Goal: Task Accomplishment & Management: Complete application form

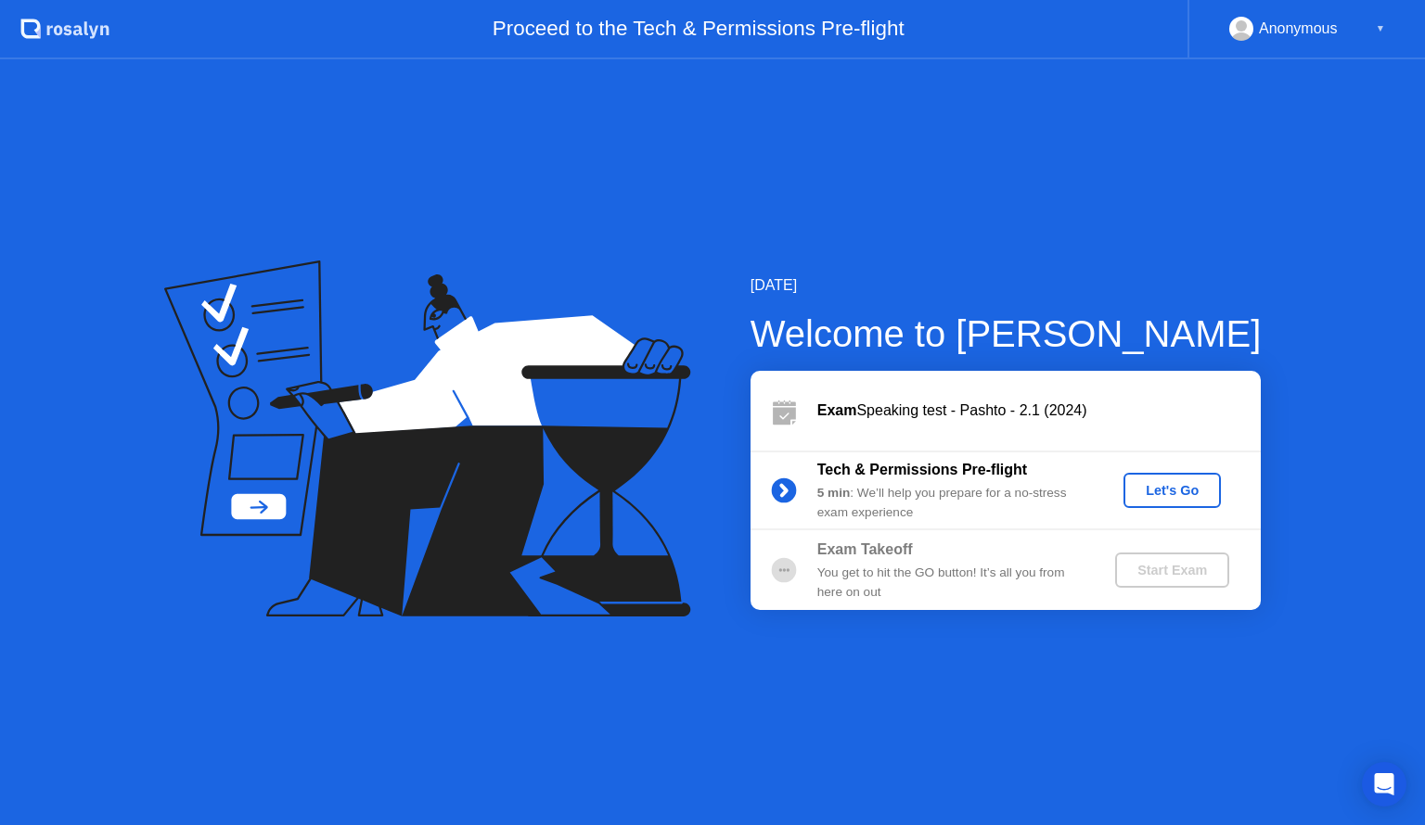
click at [1173, 493] on div "Let's Go" at bounding box center [1172, 490] width 83 height 15
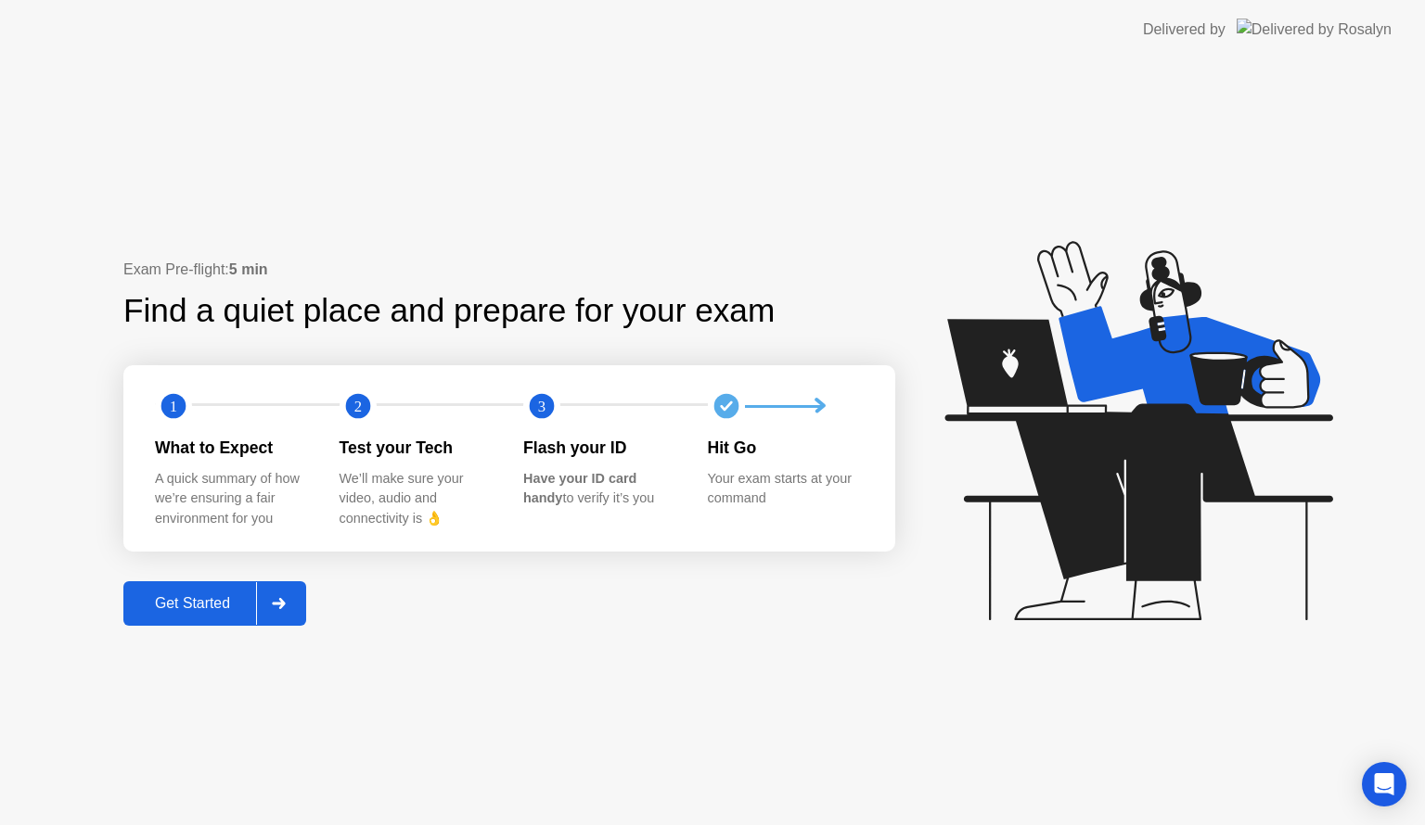
click at [223, 595] on div "Get Started" at bounding box center [192, 603] width 127 height 17
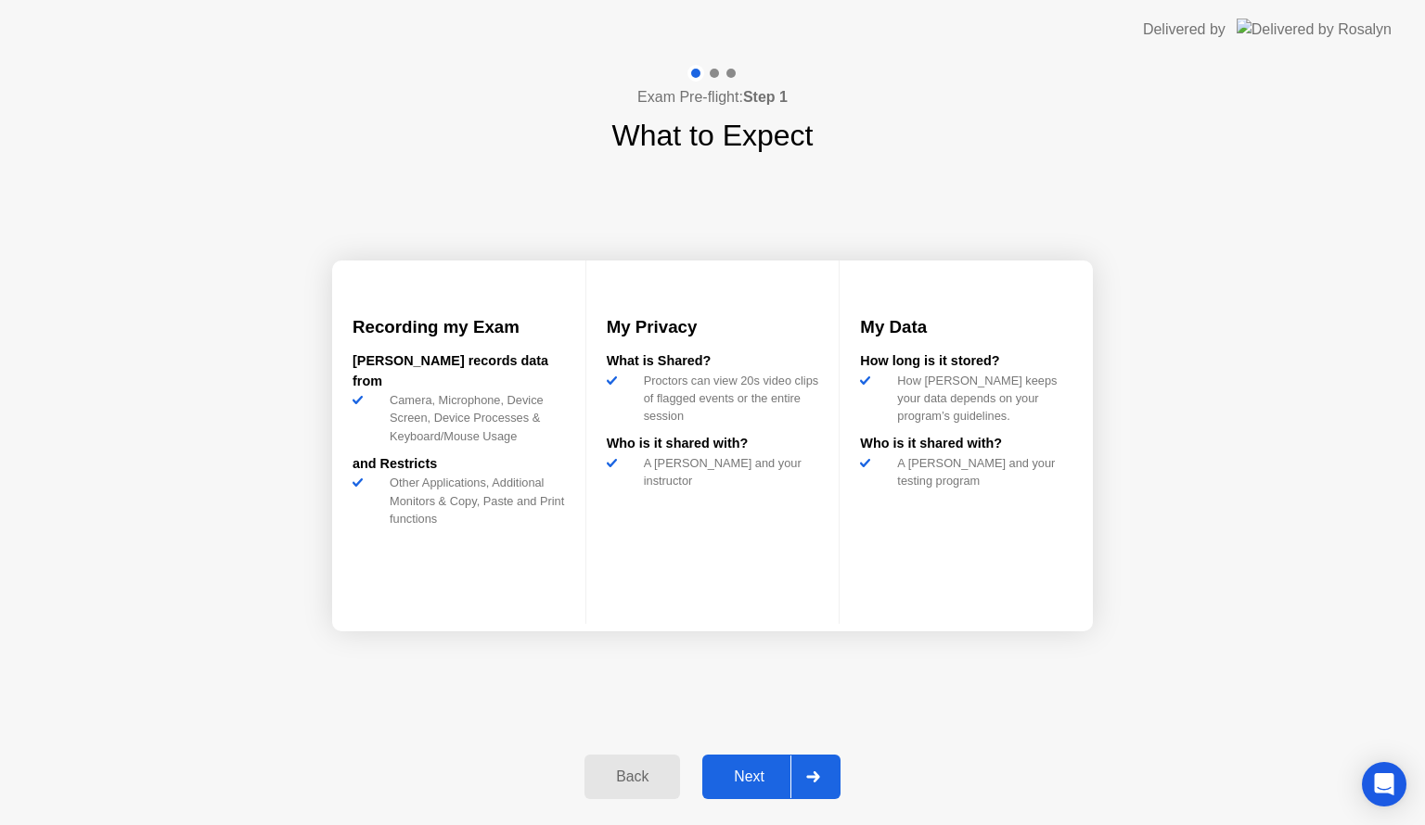
click at [761, 777] on div "Next" at bounding box center [749, 777] width 83 height 17
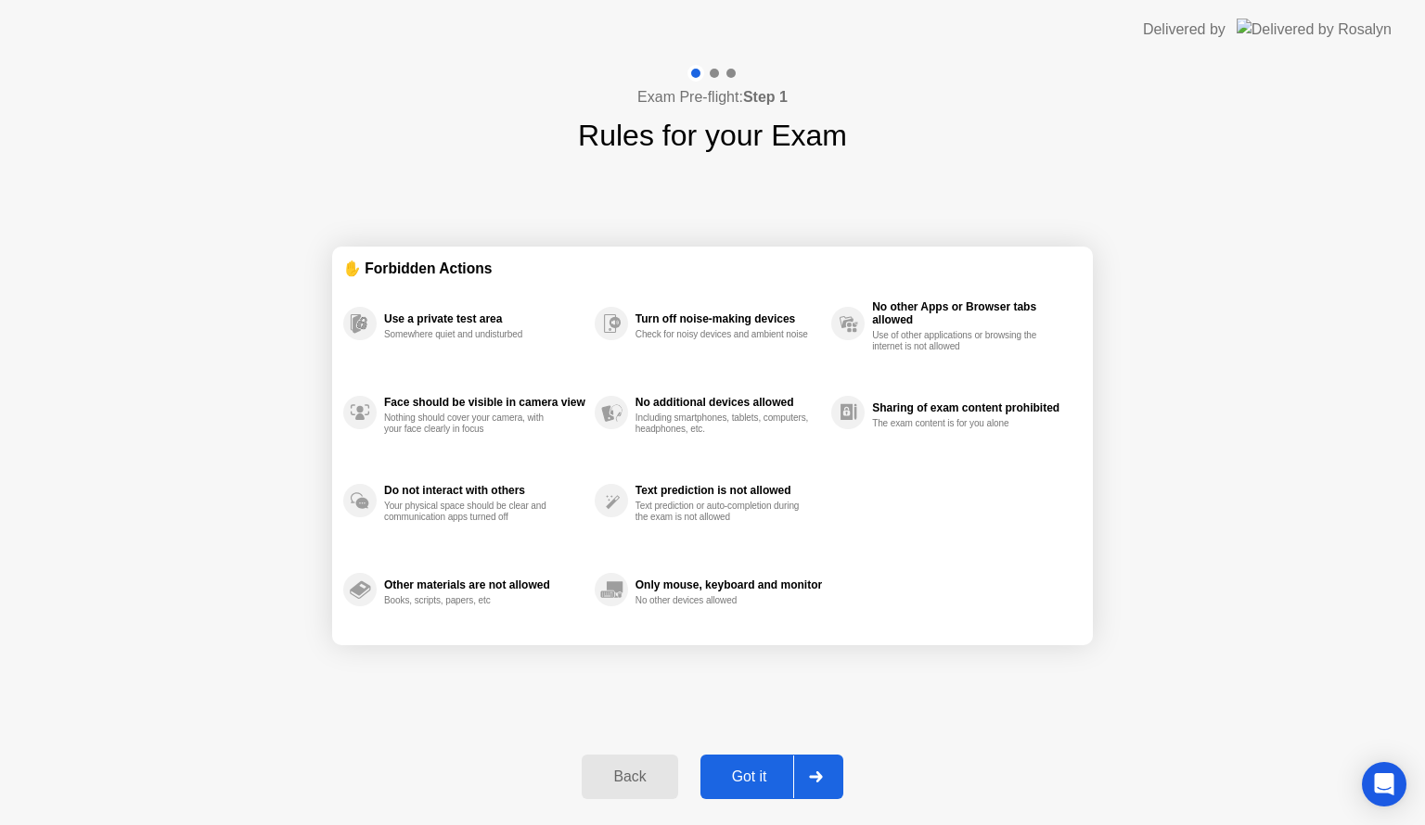
click at [753, 774] on div "Got it" at bounding box center [749, 777] width 87 height 17
select select "**********"
select select "*******"
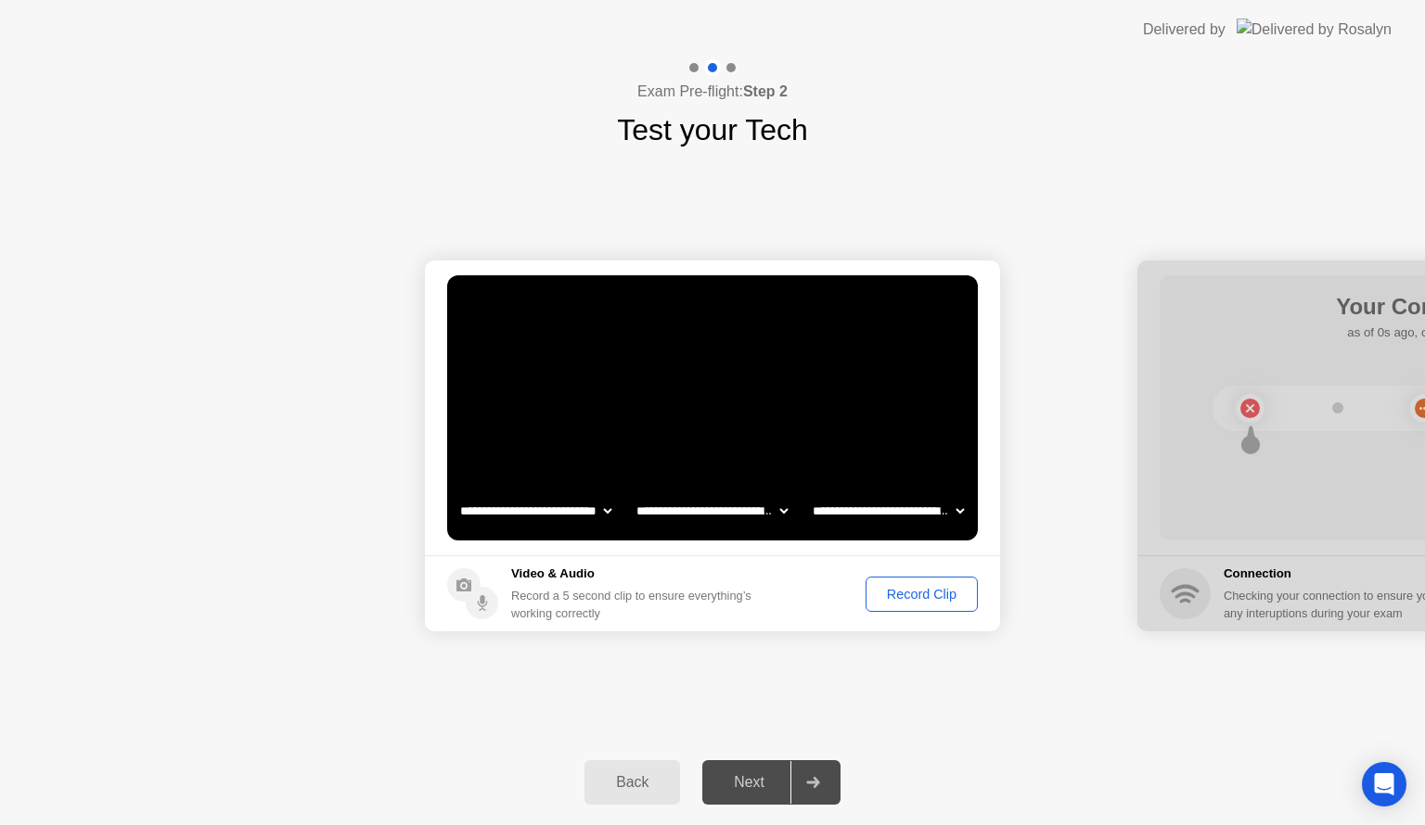
click at [923, 593] on div "Record Clip" at bounding box center [921, 594] width 99 height 15
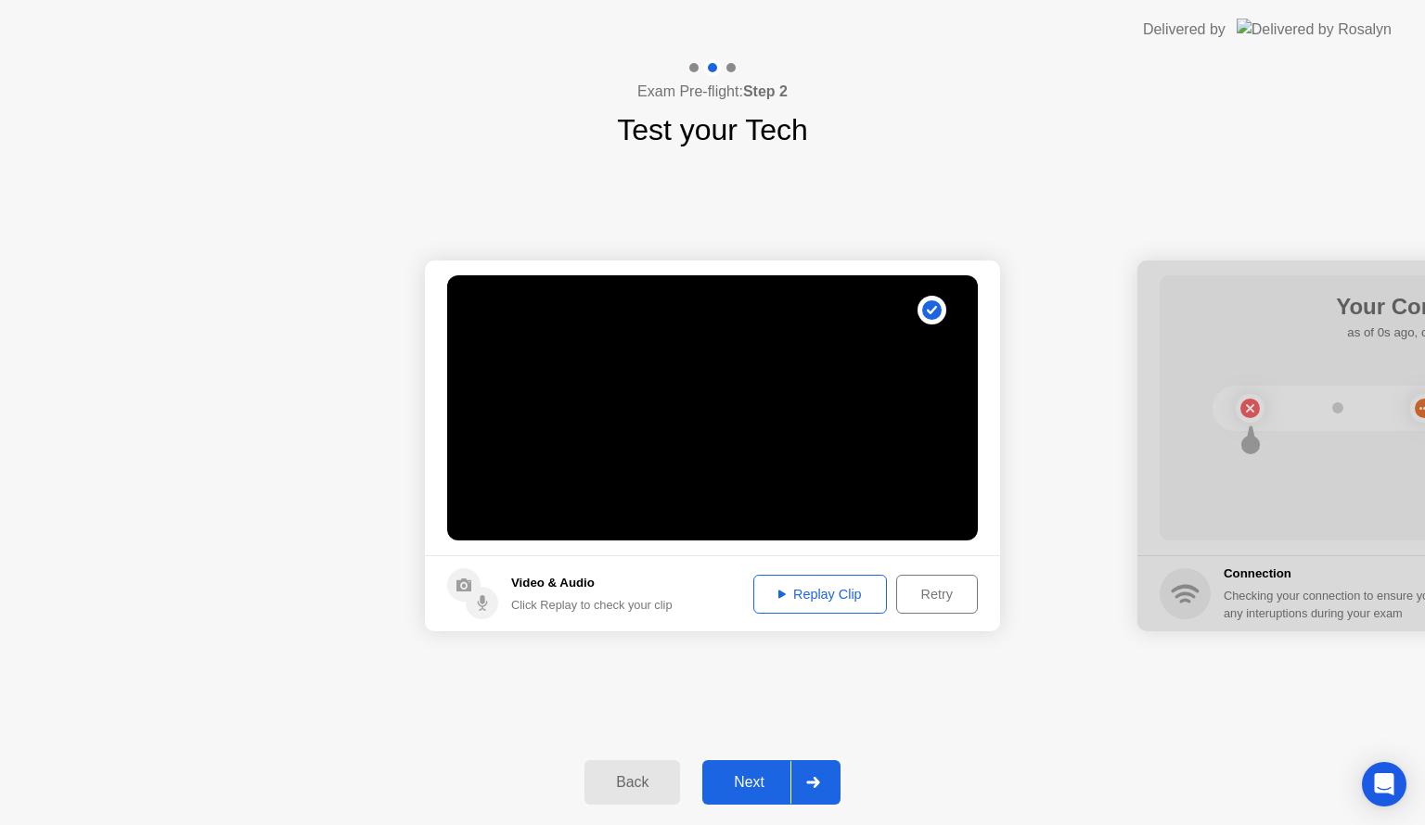
click at [795, 597] on div "Replay Clip" at bounding box center [820, 594] width 121 height 15
click at [761, 787] on div "Next" at bounding box center [749, 782] width 83 height 17
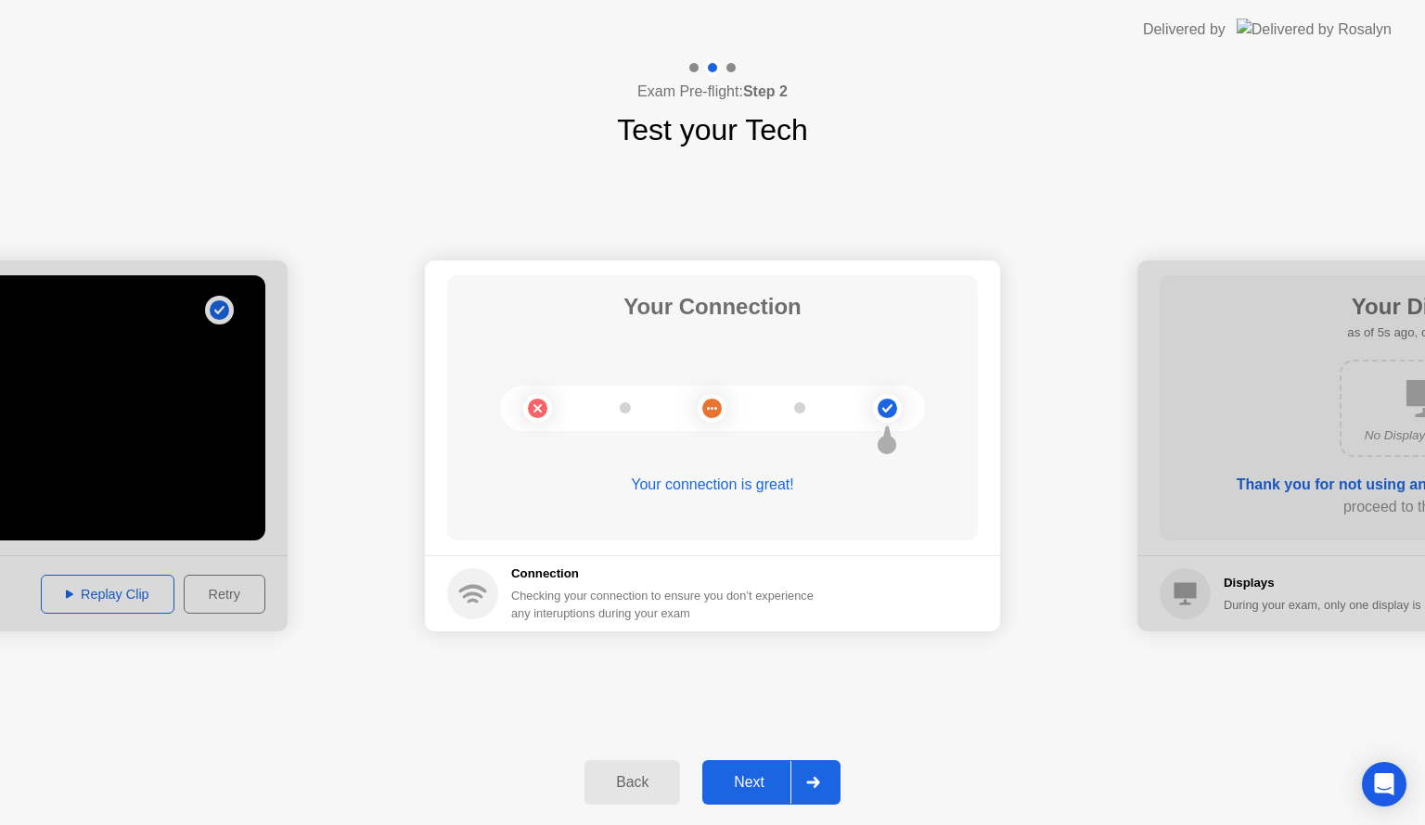
click at [758, 791] on div "Next" at bounding box center [749, 782] width 83 height 17
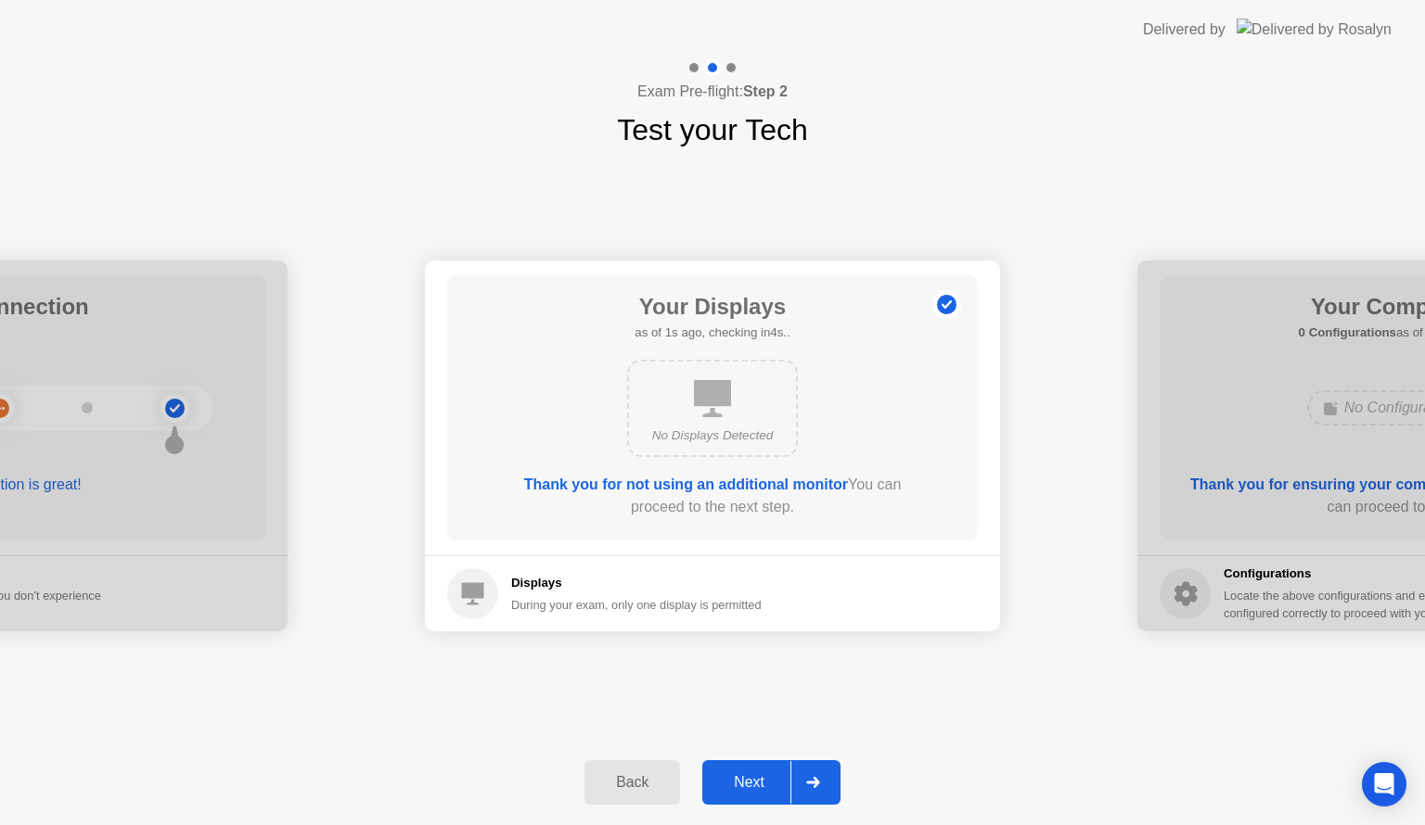
click at [757, 791] on div "Next" at bounding box center [749, 782] width 83 height 17
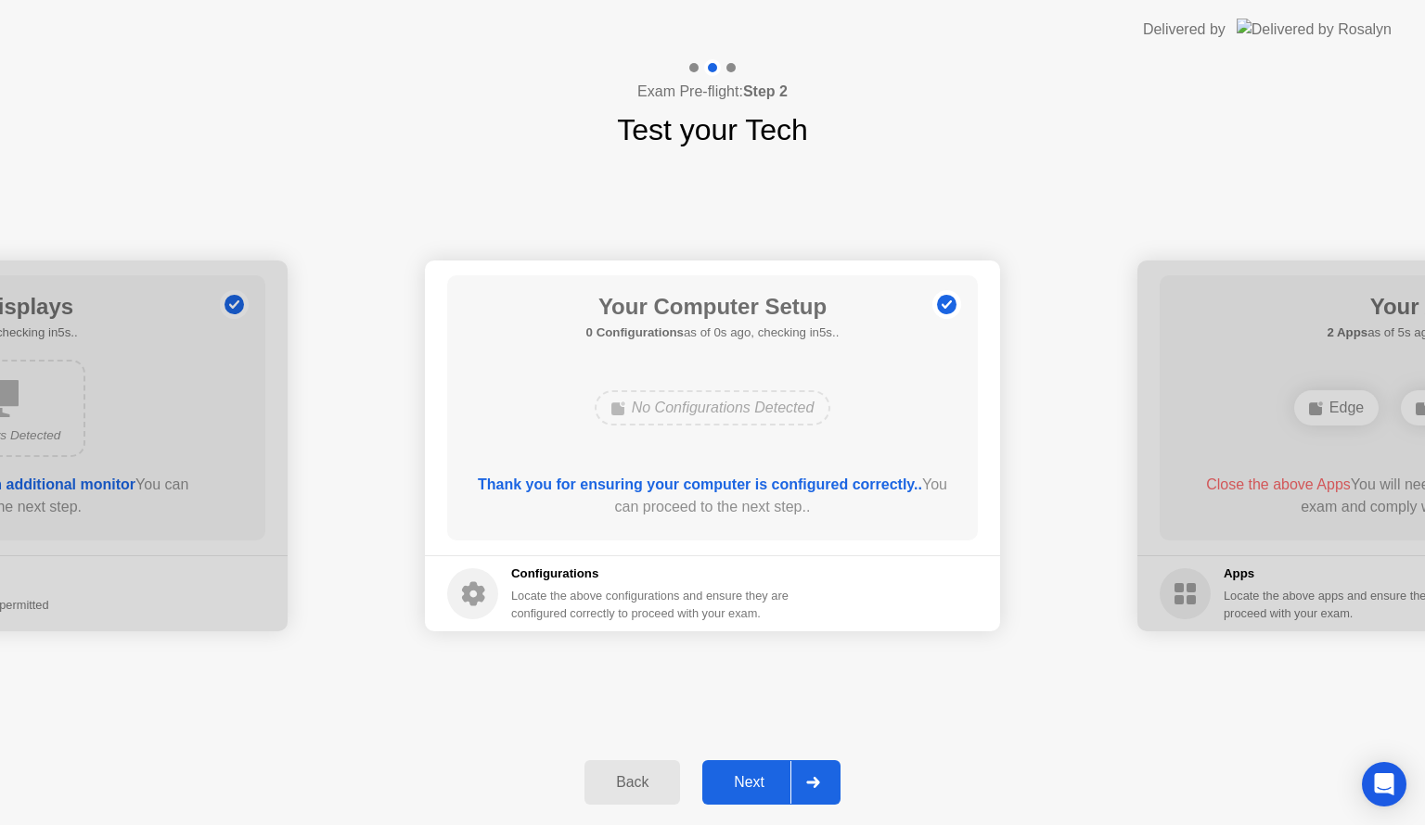
click at [757, 791] on div "Next" at bounding box center [749, 782] width 83 height 17
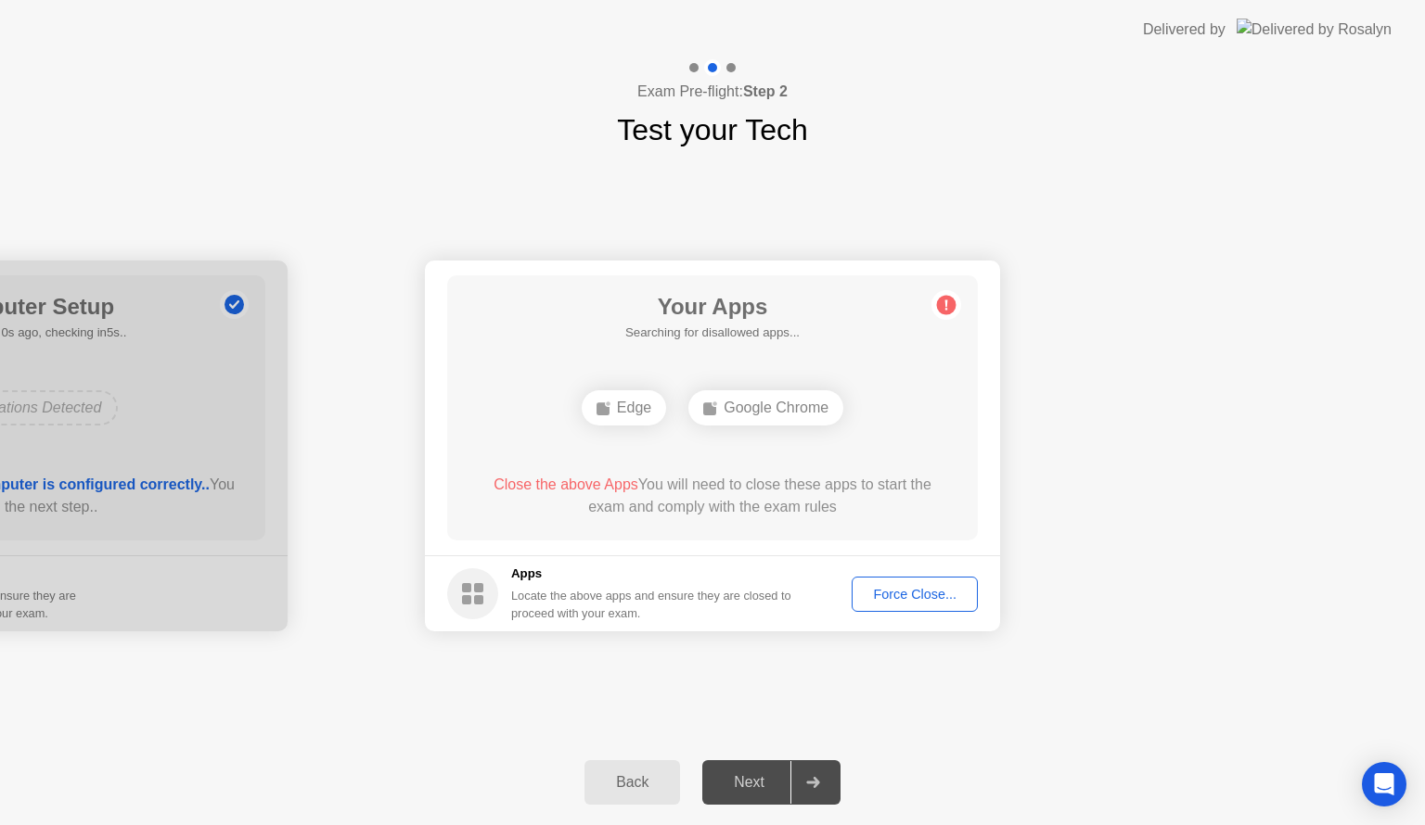
click at [640, 416] on div "Edge" at bounding box center [624, 407] width 84 height 35
click at [752, 419] on div "Google Chrome" at bounding box center [765, 407] width 155 height 35
click at [871, 591] on div "Force Close..." at bounding box center [914, 594] width 113 height 15
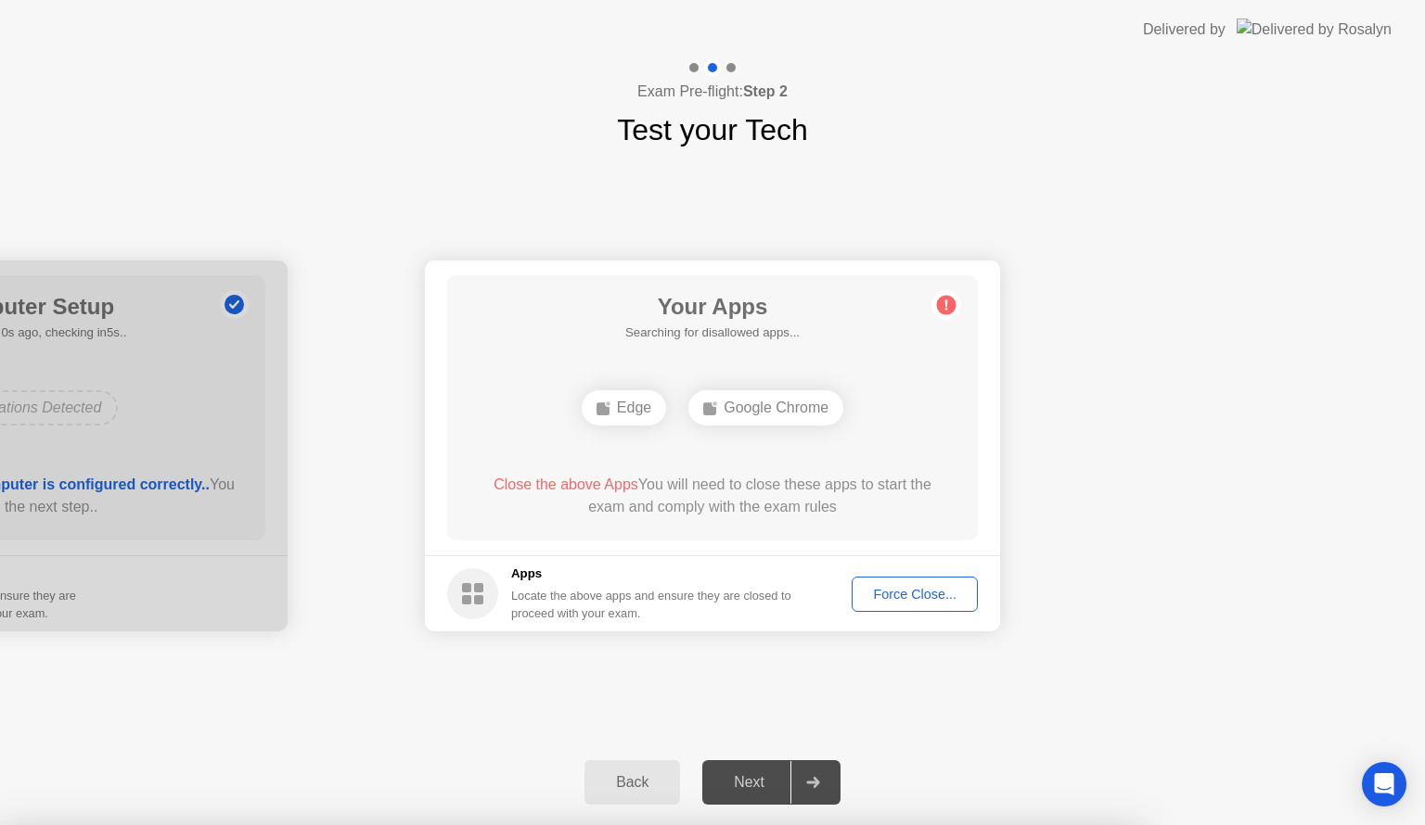
click at [911, 598] on div "Force Close..." at bounding box center [914, 594] width 113 height 15
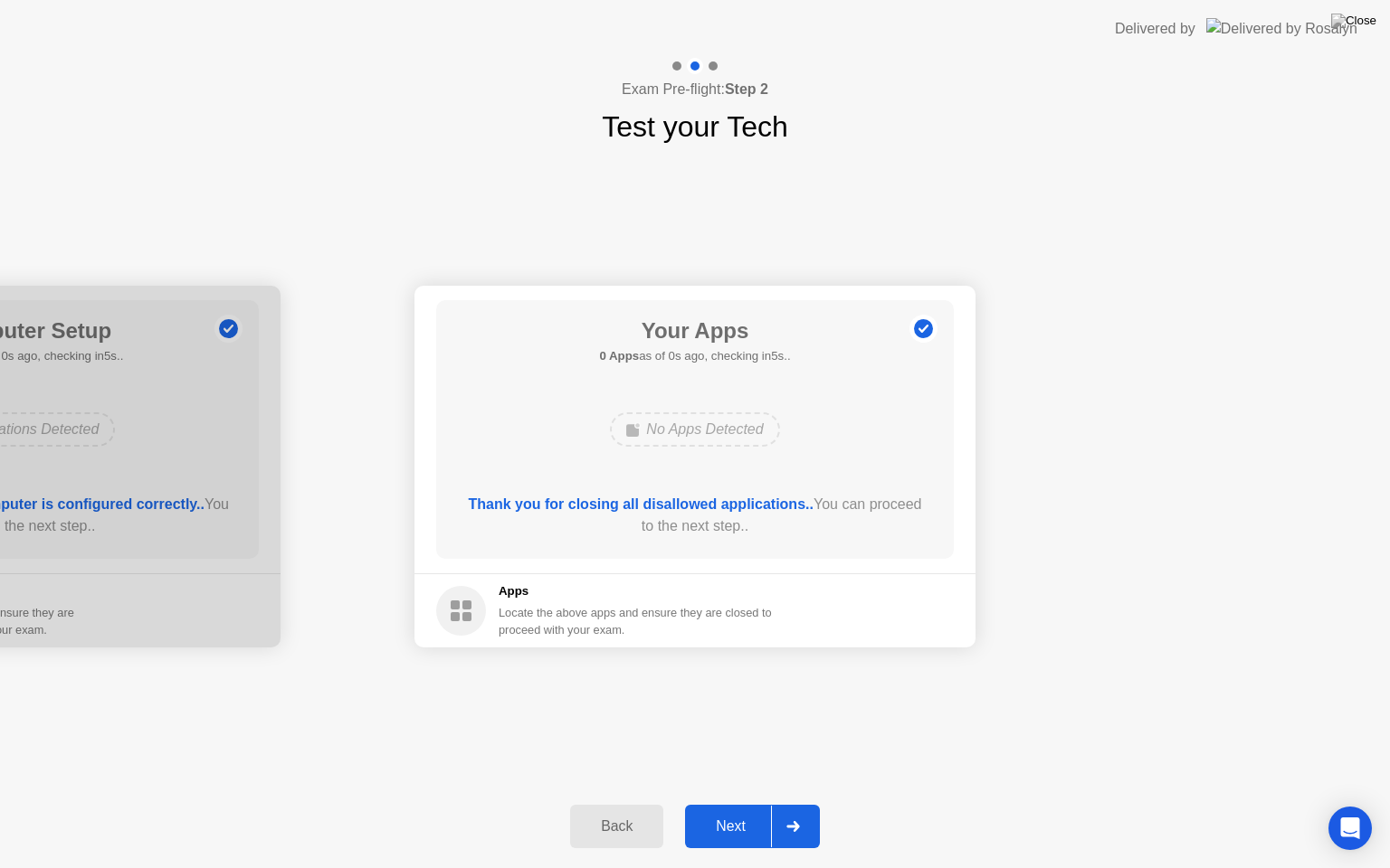
click at [729, 805] on div "Next" at bounding box center [731, 826] width 81 height 17
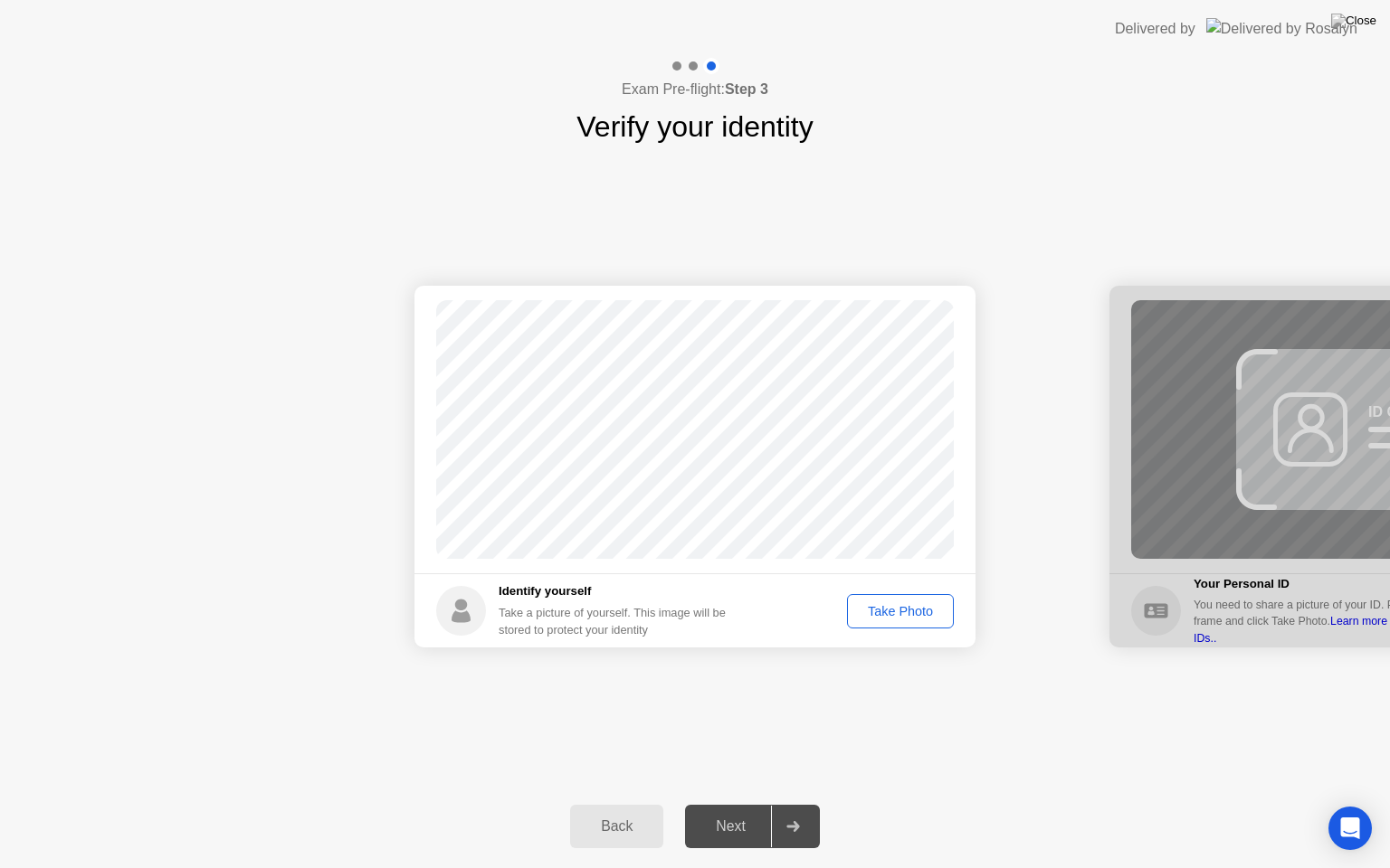
click at [905, 610] on div "Take Photo" at bounding box center [900, 612] width 94 height 15
click at [740, 805] on div "Next" at bounding box center [731, 826] width 81 height 17
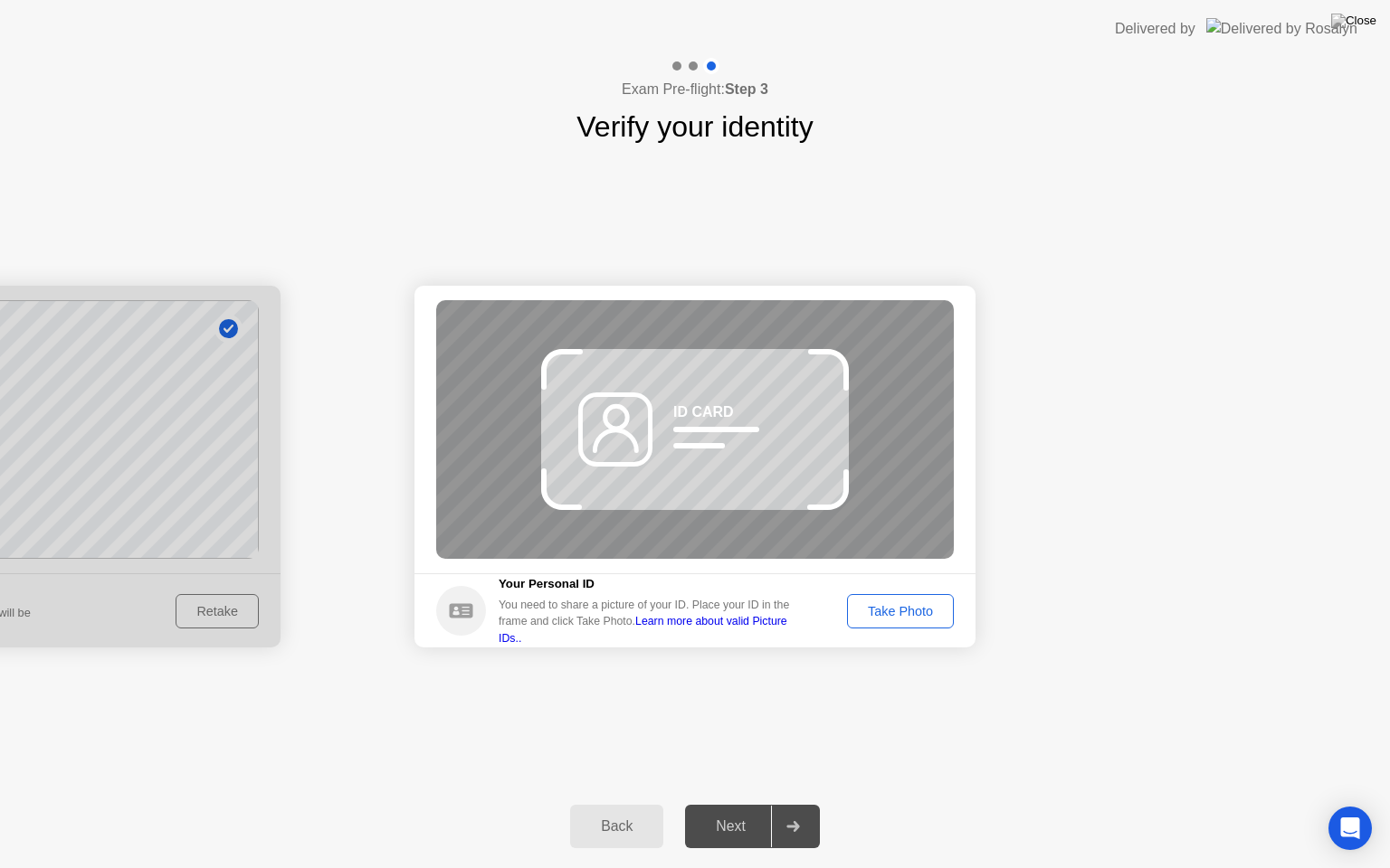
click at [908, 612] on div "Take Photo" at bounding box center [900, 612] width 94 height 15
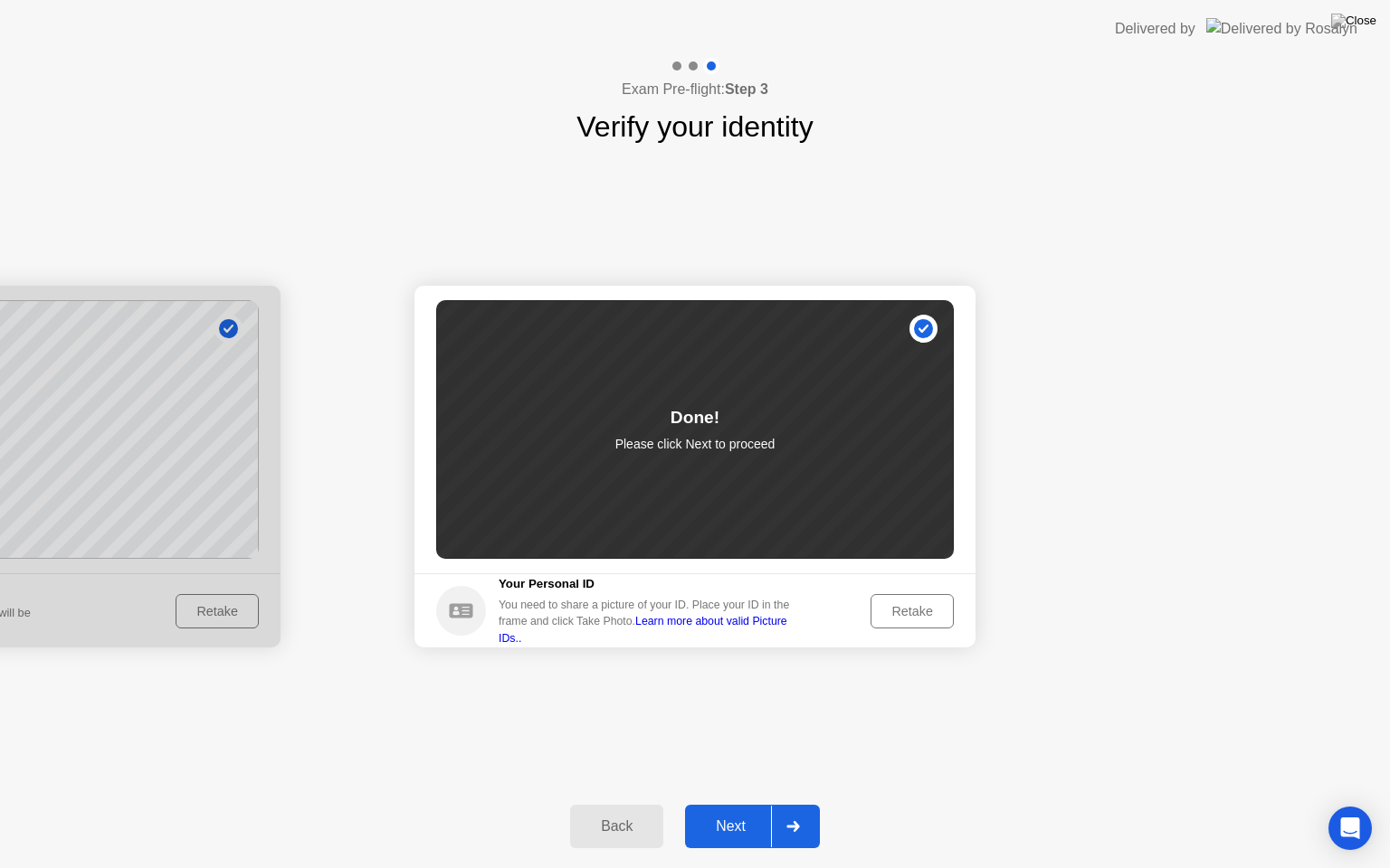
click at [731, 805] on div "Next" at bounding box center [731, 826] width 81 height 17
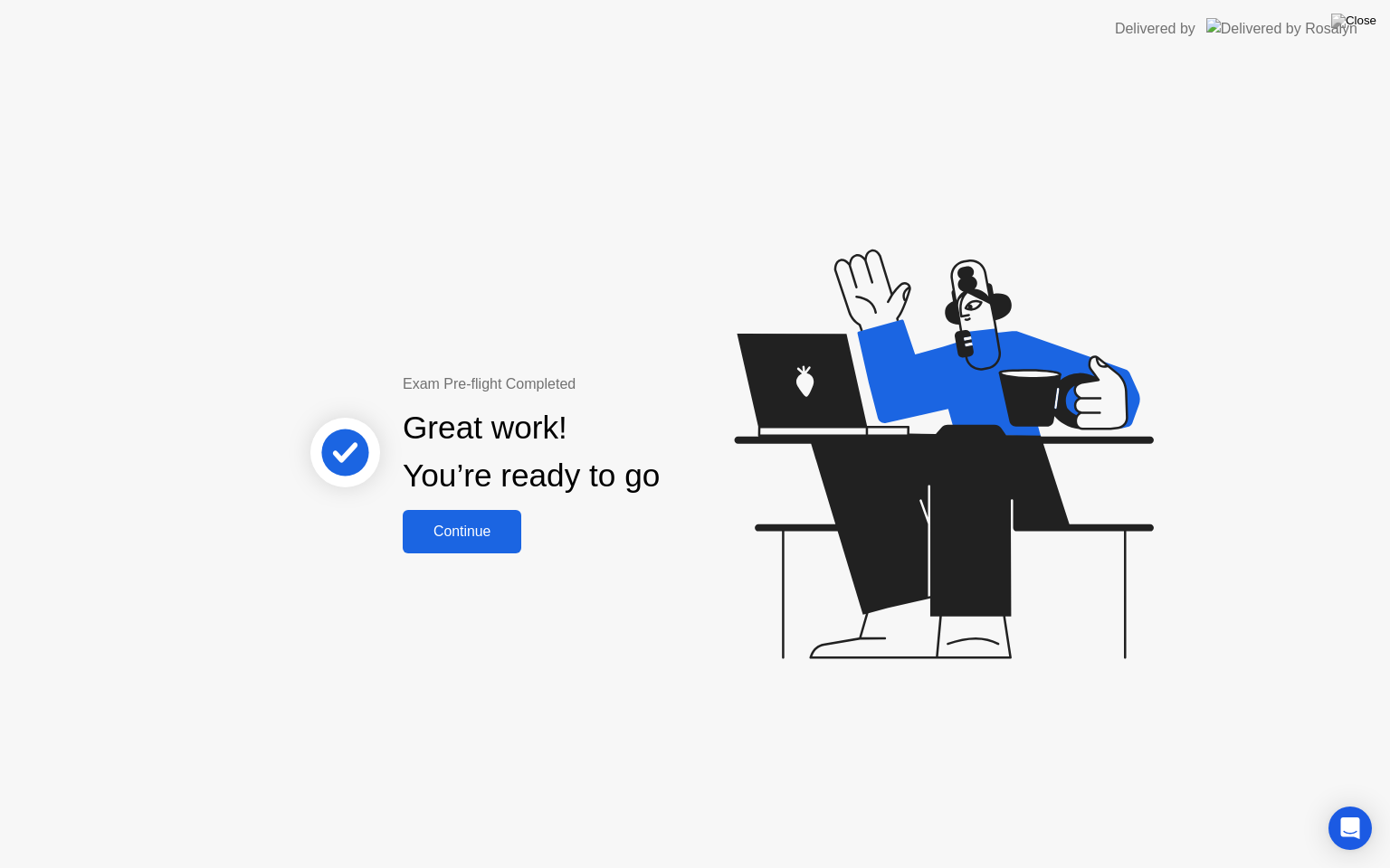
click at [476, 532] on div "Continue" at bounding box center [461, 532] width 107 height 17
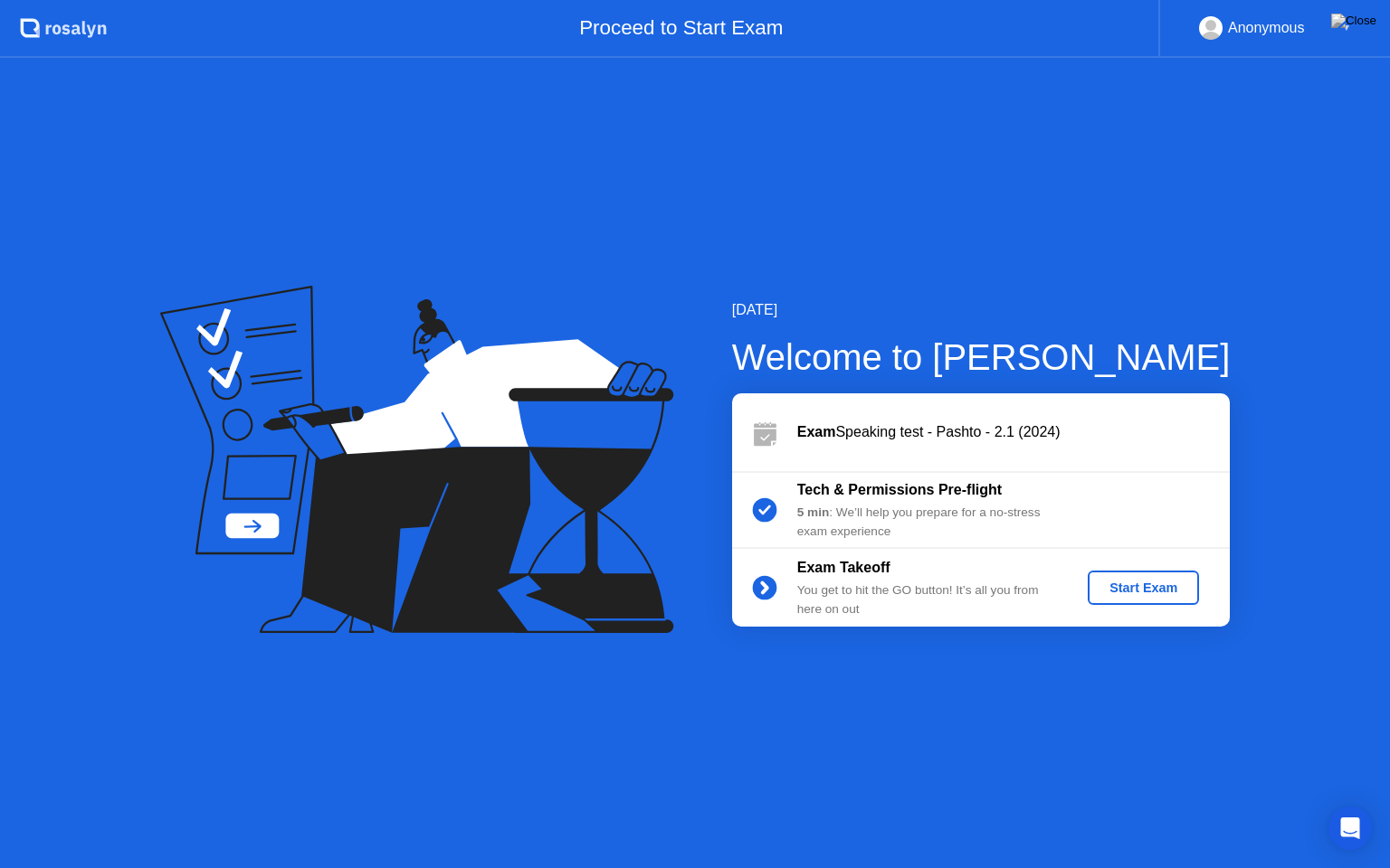
click at [1162, 593] on div "Start Exam" at bounding box center [1142, 587] width 97 height 15
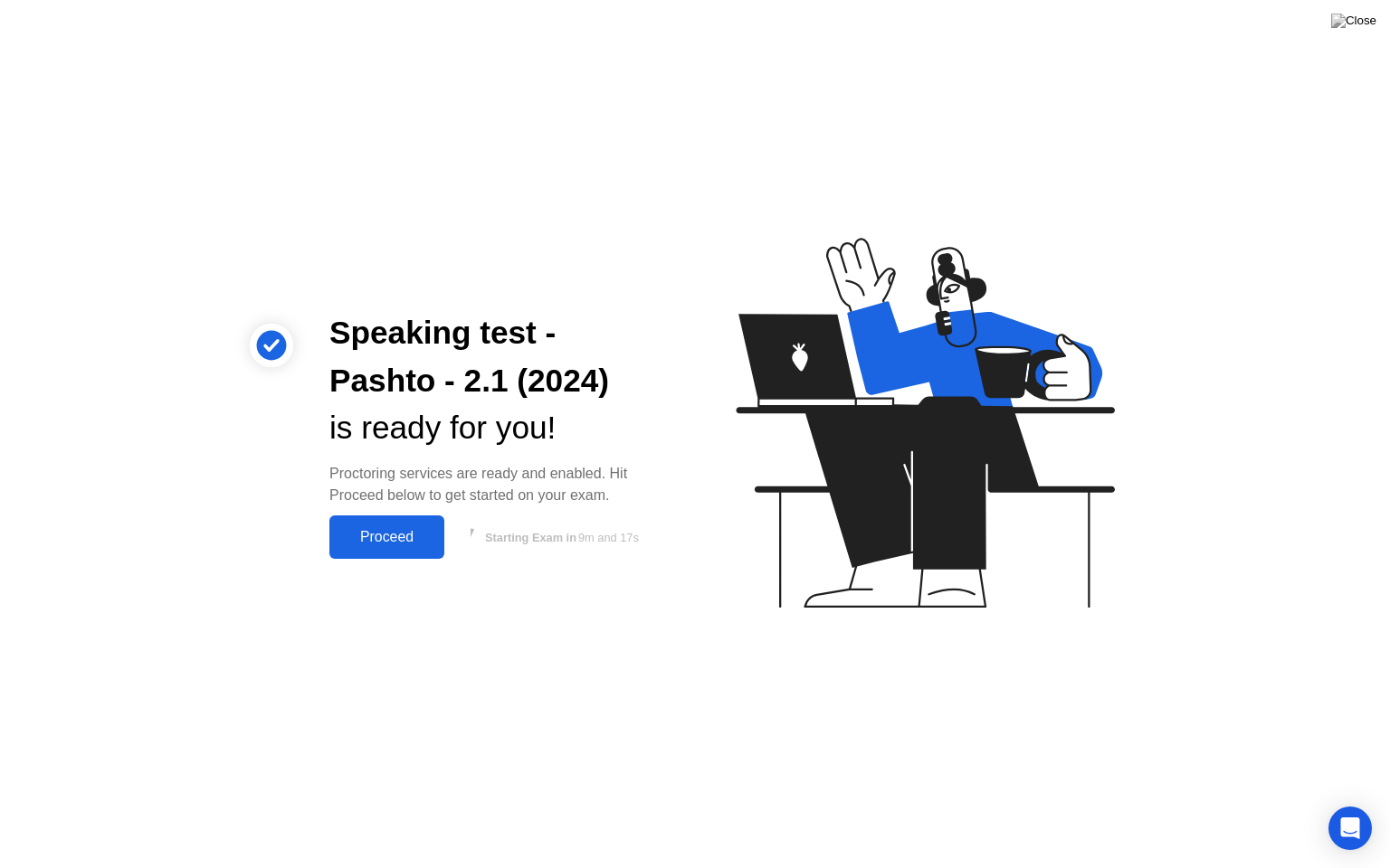
click at [377, 536] on div "Proceed" at bounding box center [386, 537] width 104 height 17
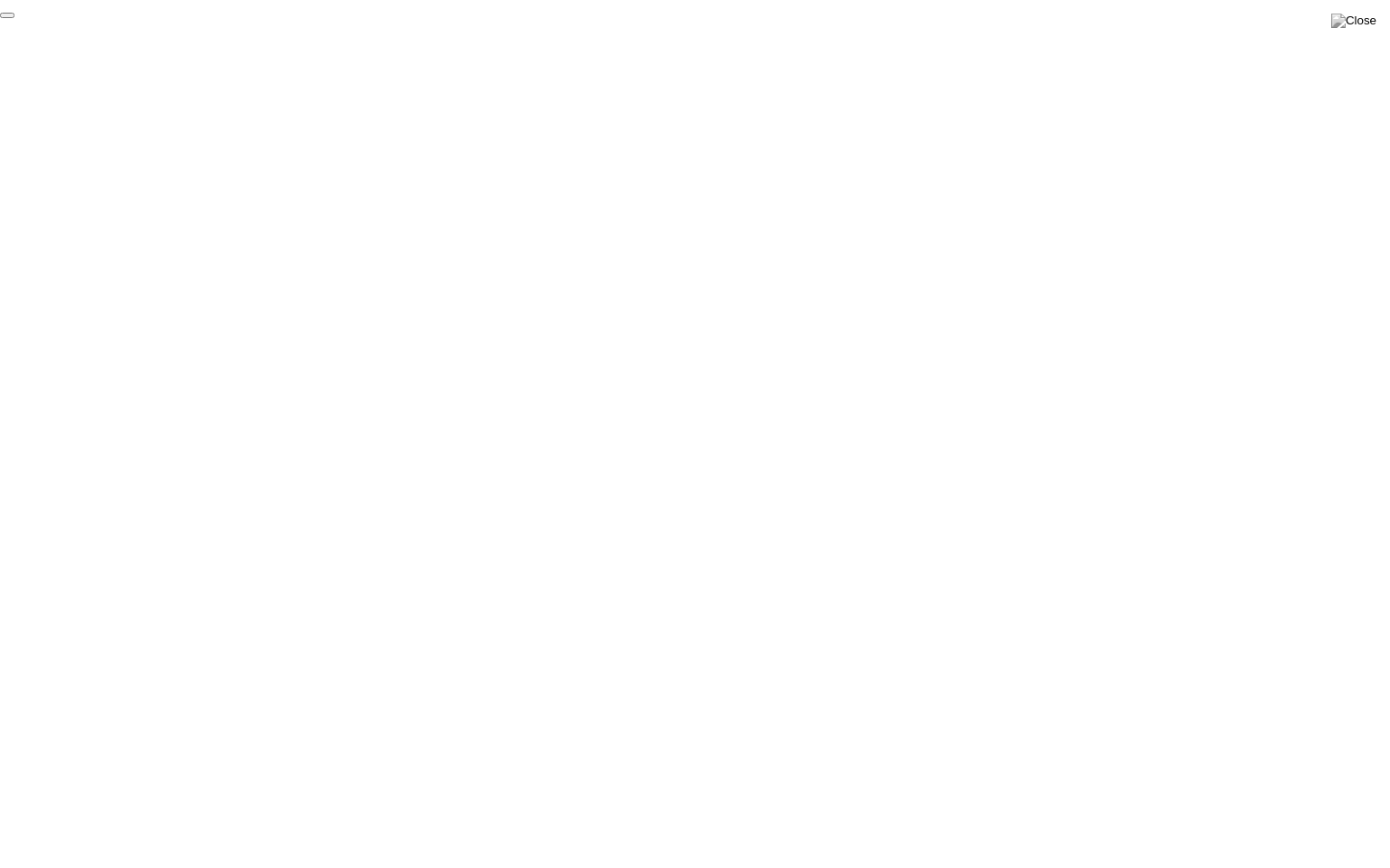
click div "End Proctoring Session"
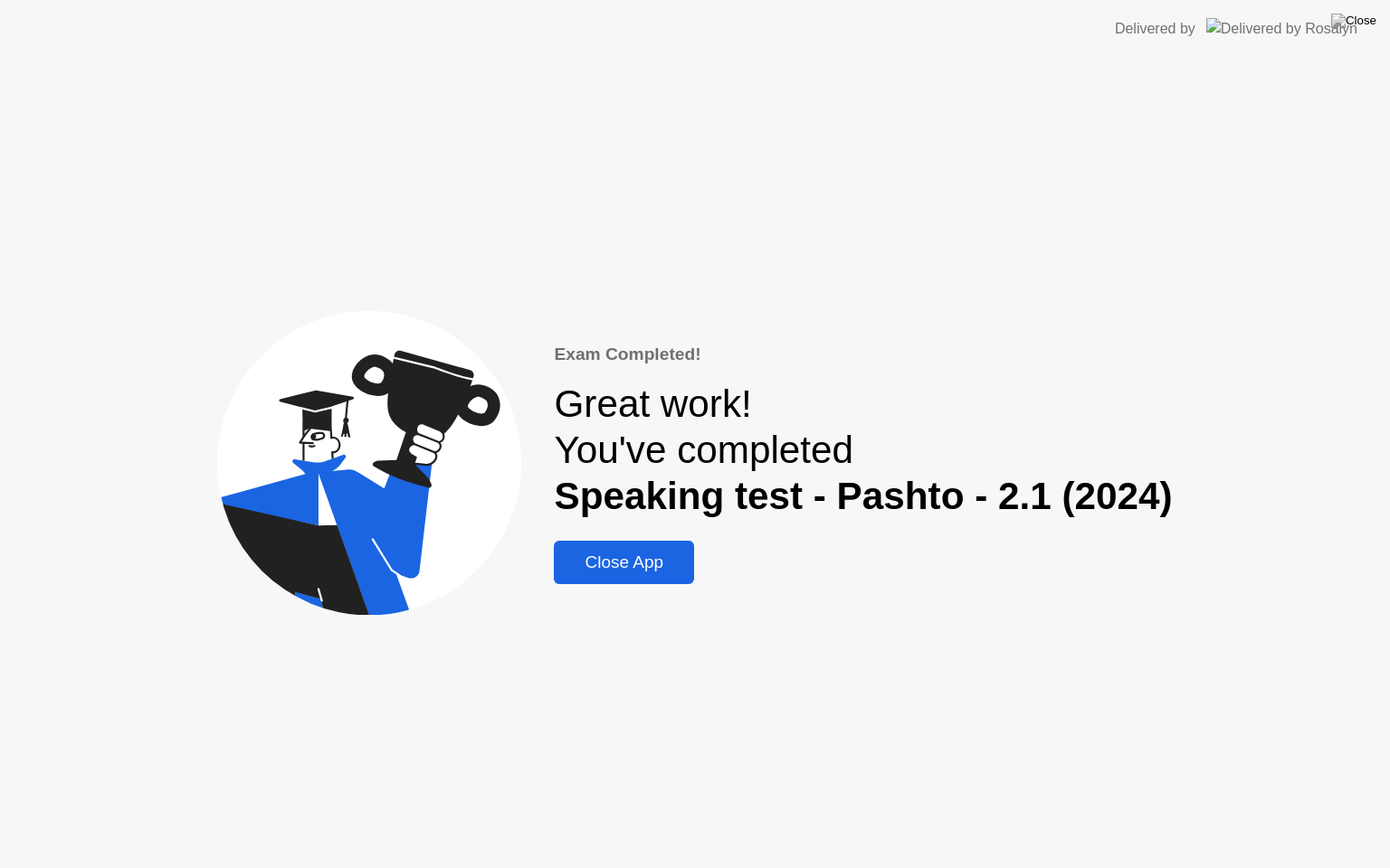
click at [630, 567] on div "Close App" at bounding box center [623, 563] width 130 height 20
